Goal: Task Accomplishment & Management: Manage account settings

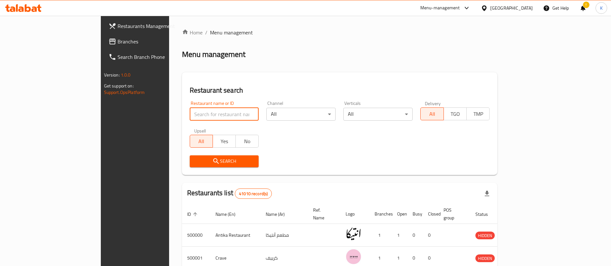
click at [190, 115] on input "search" at bounding box center [224, 114] width 69 height 13
type input "Cilantro"
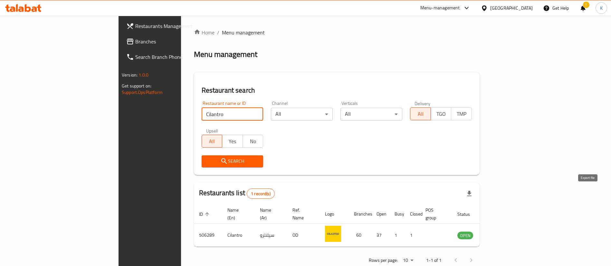
scroll to position [8, 0]
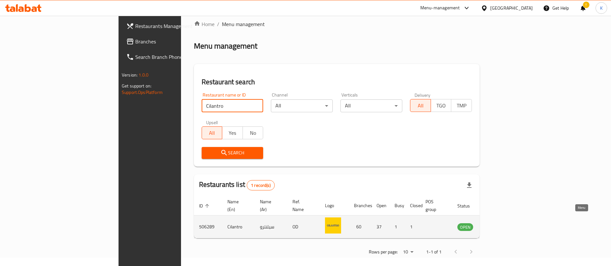
click at [499, 225] on icon "enhanced table" at bounding box center [494, 227] width 7 height 5
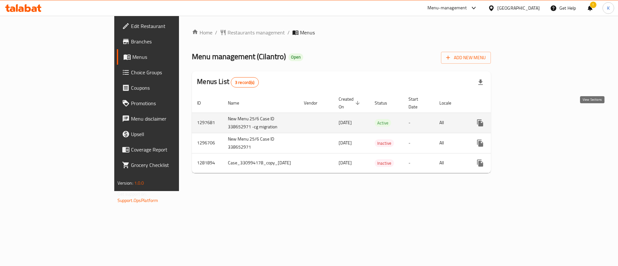
click at [531, 119] on icon "enhanced table" at bounding box center [527, 123] width 8 height 8
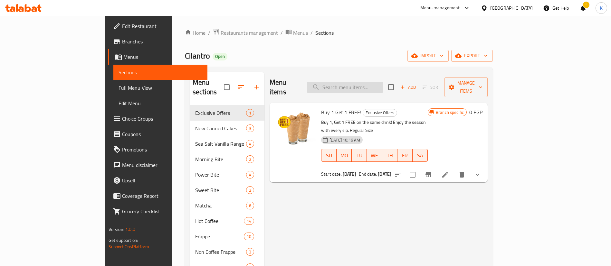
click at [373, 82] on input "search" at bounding box center [345, 87] width 76 height 11
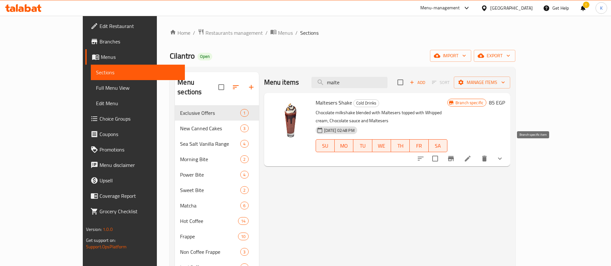
type input "malte"
click at [455, 155] on icon "Branch-specific-item" at bounding box center [451, 159] width 8 height 8
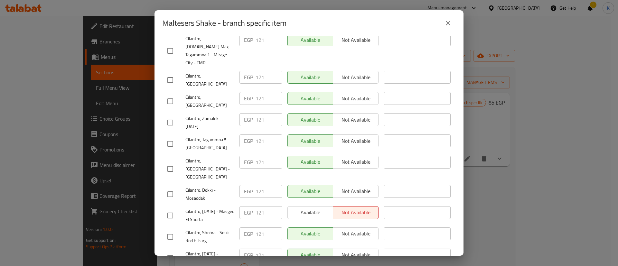
scroll to position [893, 0]
click at [204, 206] on span "Cilantro, [DATE] - Masged El Shorta" at bounding box center [209, 214] width 49 height 16
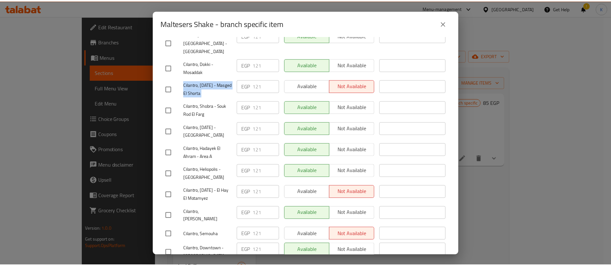
scroll to position [1019, 0]
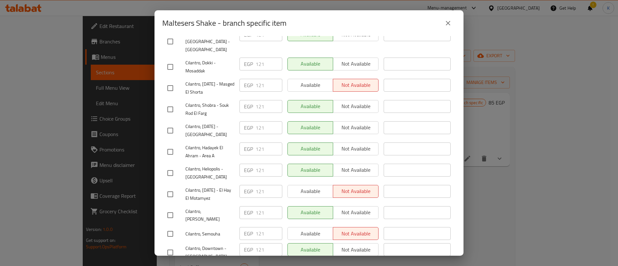
click at [208, 186] on span "Cilantro, [DATE] - El Hay El Motamyez" at bounding box center [209, 194] width 49 height 16
click at [241, 185] on div "EGP 121 ​" at bounding box center [261, 191] width 43 height 13
